Goal: Transaction & Acquisition: Purchase product/service

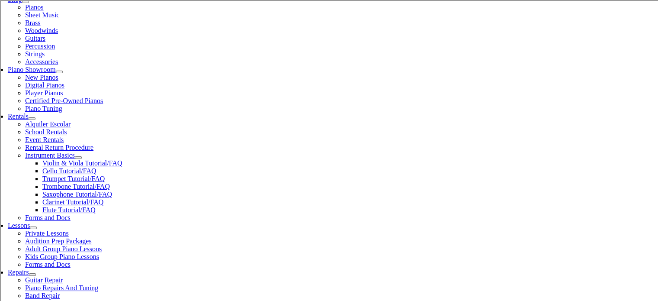
scroll to position [208, 0]
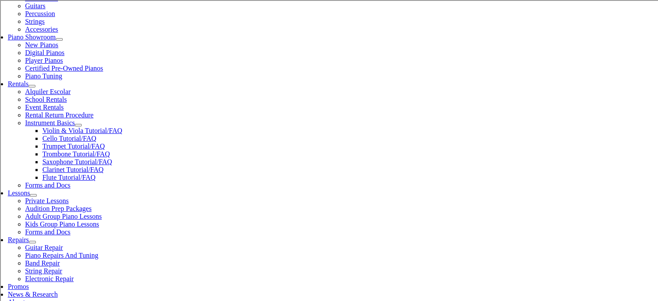
scroll to position [232, 0]
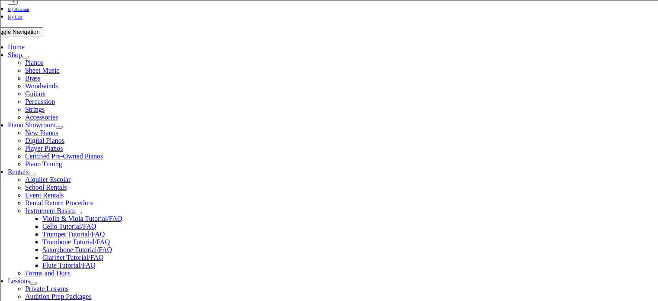
scroll to position [144, 0]
